Goal: Register for event/course

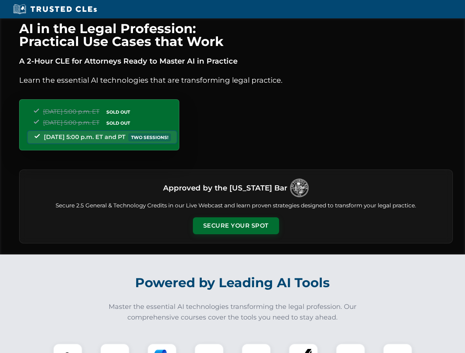
click at [235, 226] on button "Secure Your Spot" at bounding box center [236, 225] width 86 height 17
click at [68, 348] on img at bounding box center [67, 358] width 21 height 21
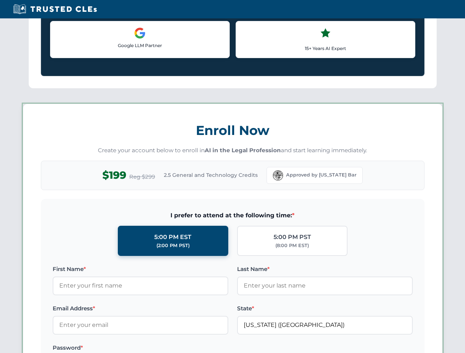
click at [162, 348] on label "Password *" at bounding box center [140, 348] width 175 height 9
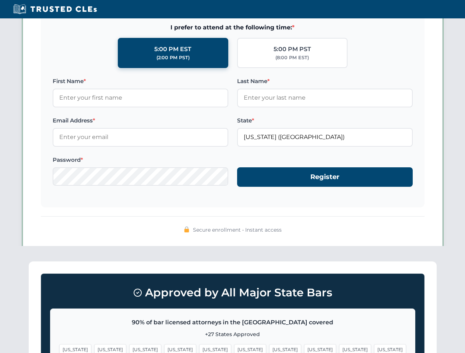
click at [339, 348] on span "[US_STATE]" at bounding box center [355, 349] width 32 height 11
